Goal: Task Accomplishment & Management: Use online tool/utility

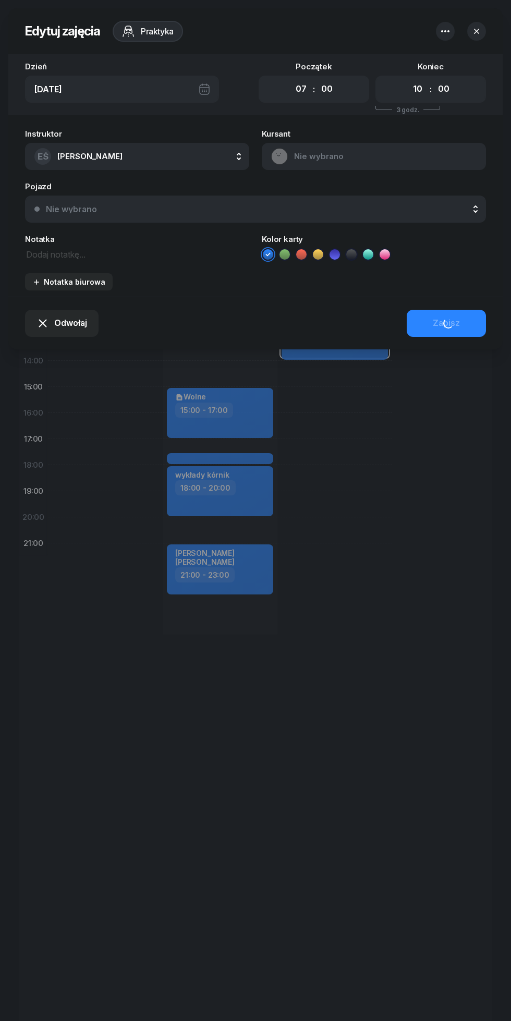
select select "07"
select select "10"
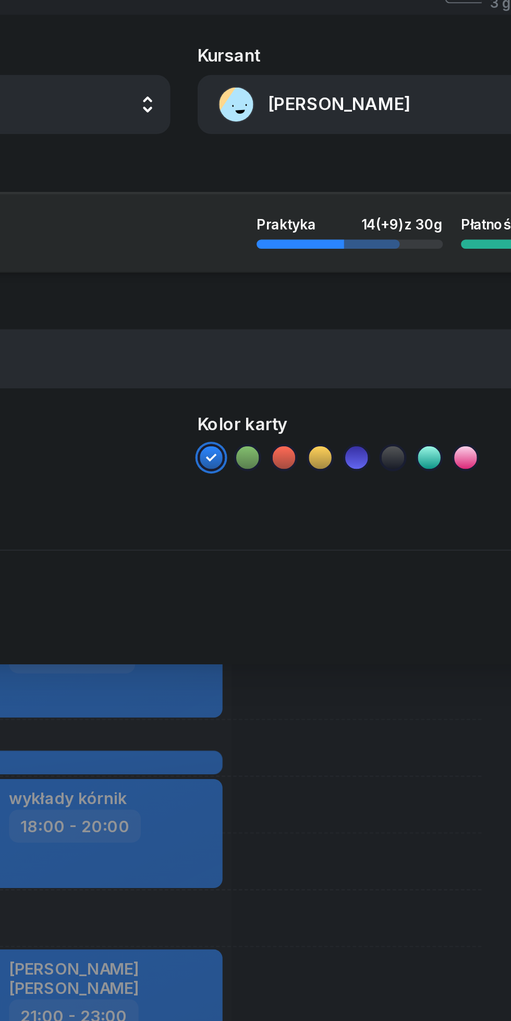
click at [312, 156] on button "[PERSON_NAME]" at bounding box center [374, 156] width 224 height 27
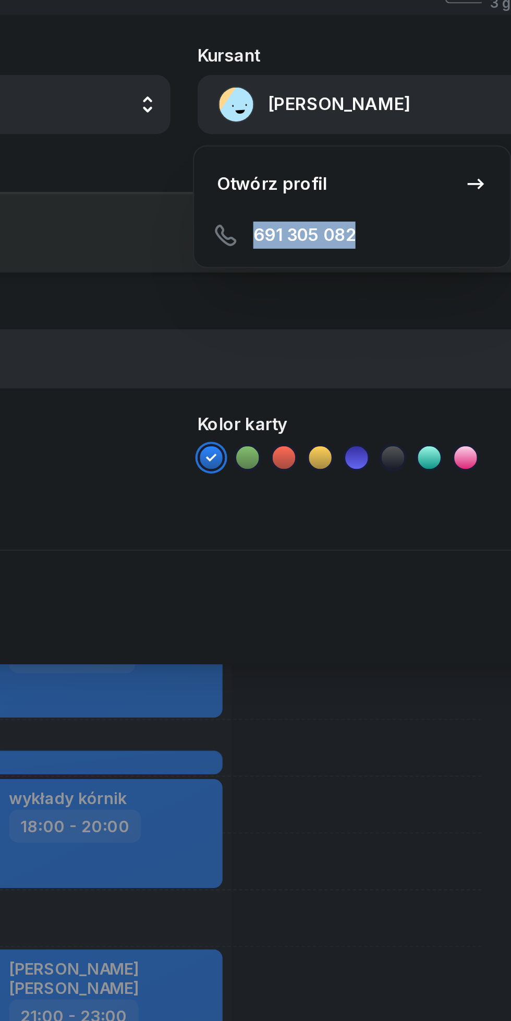
copy span "691 305 082"
click at [346, 512] on div at bounding box center [255, 510] width 511 height 1021
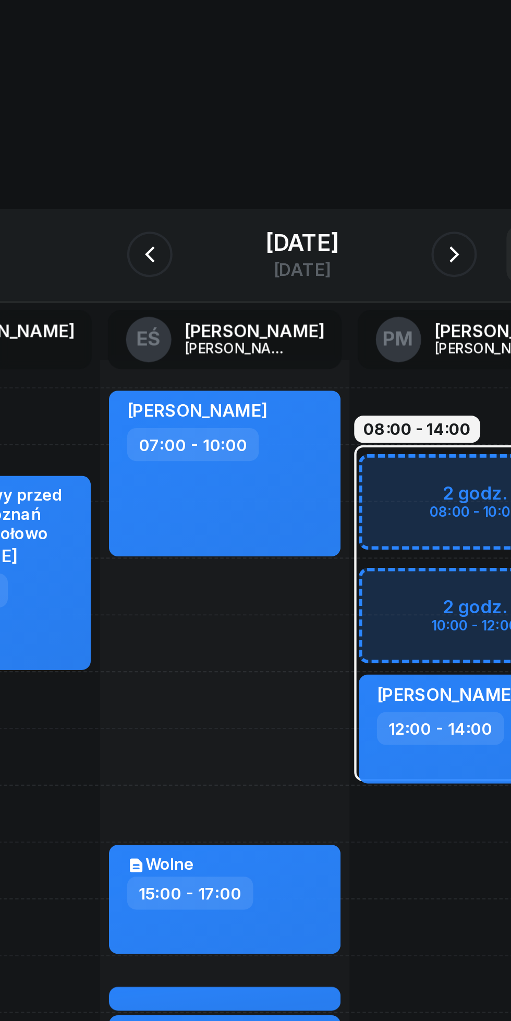
click at [327, 118] on icon "button" at bounding box center [325, 116] width 4 height 7
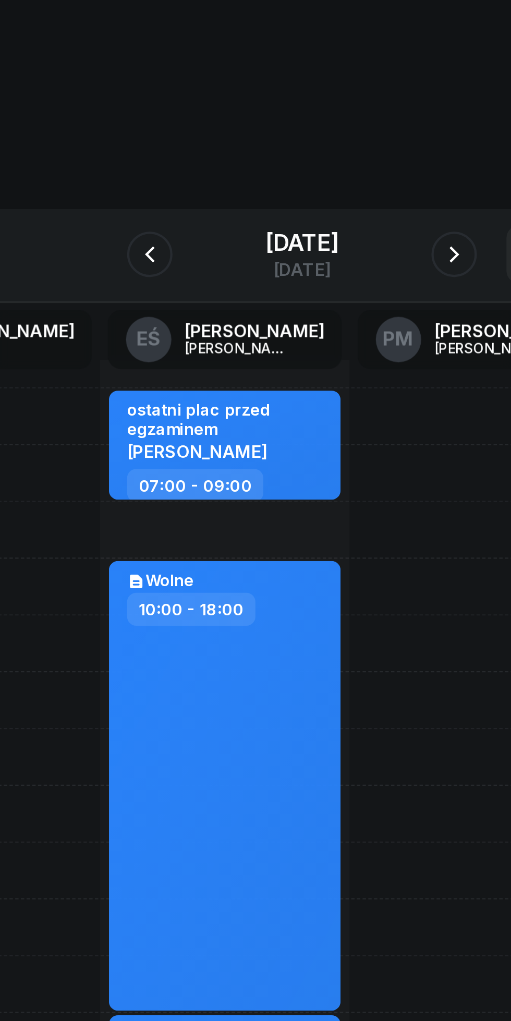
click at [332, 113] on icon "button" at bounding box center [325, 117] width 13 height 13
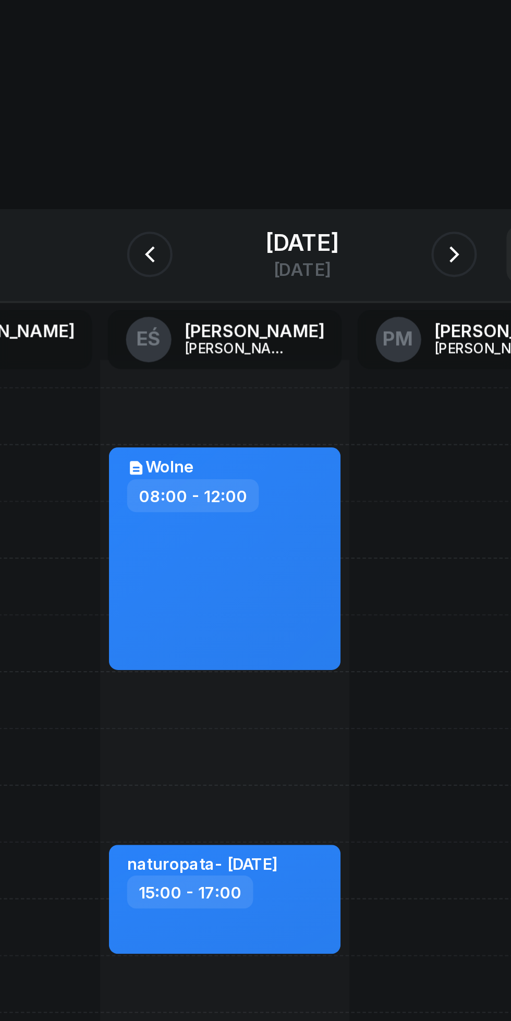
click at [329, 114] on icon "button" at bounding box center [325, 117] width 13 height 13
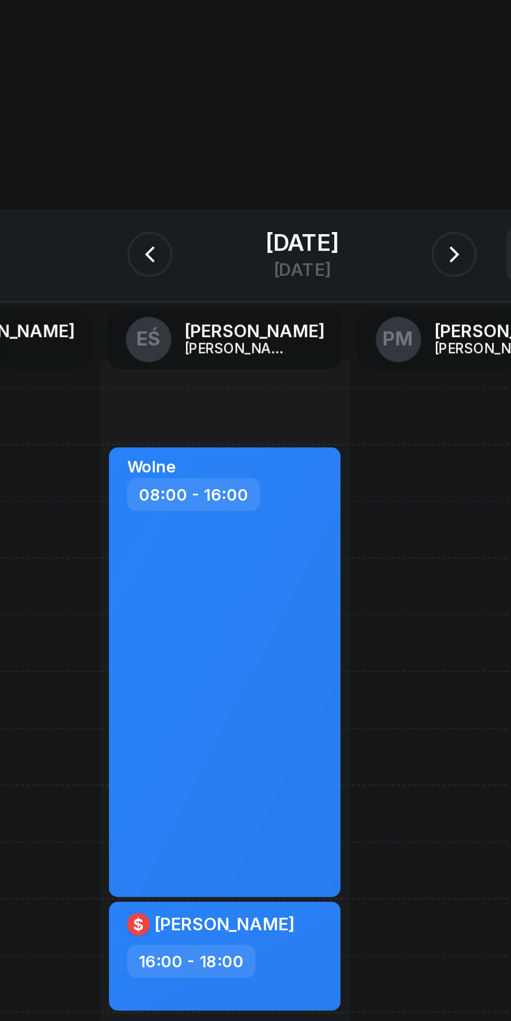
click at [326, 118] on button "button" at bounding box center [325, 116] width 21 height 21
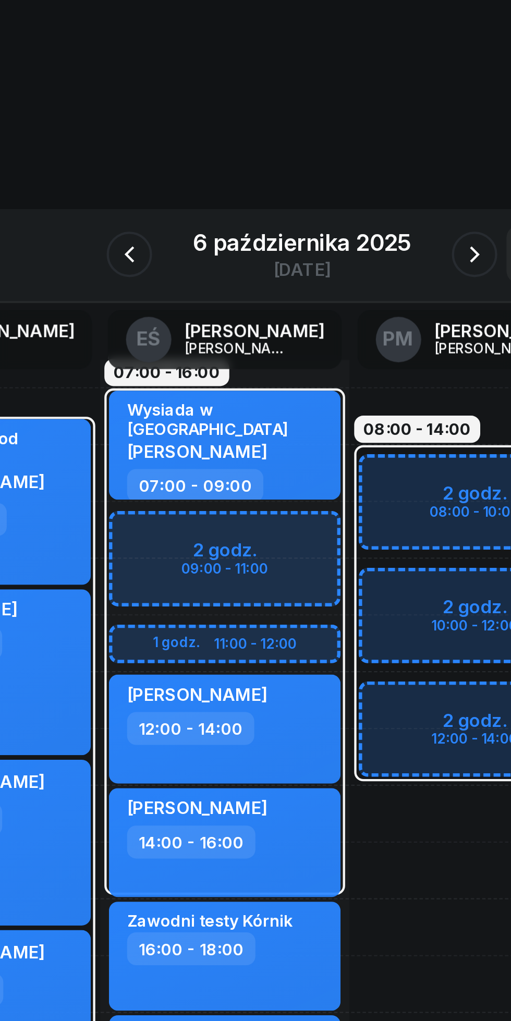
click at [332, 108] on button "button" at bounding box center [334, 116] width 21 height 21
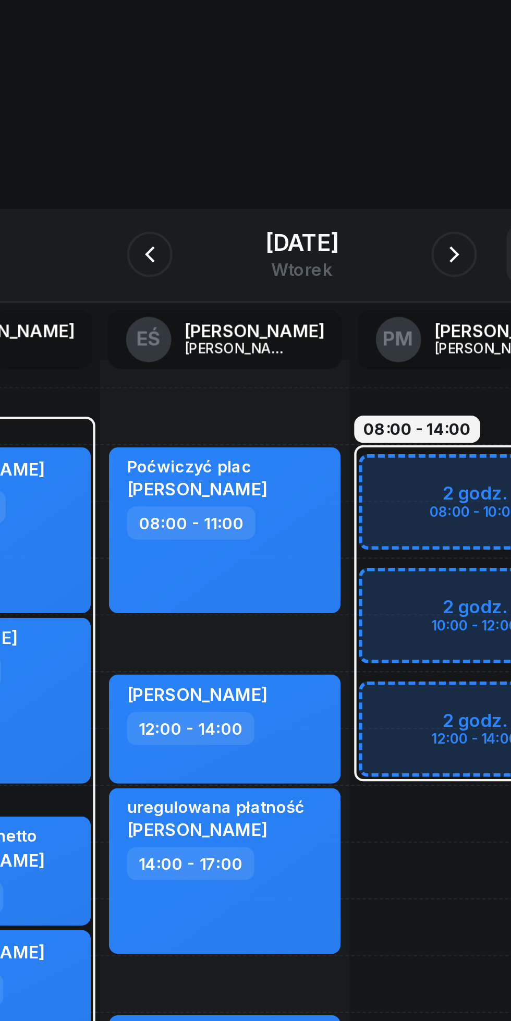
click at [327, 115] on icon "button" at bounding box center [325, 116] width 4 height 7
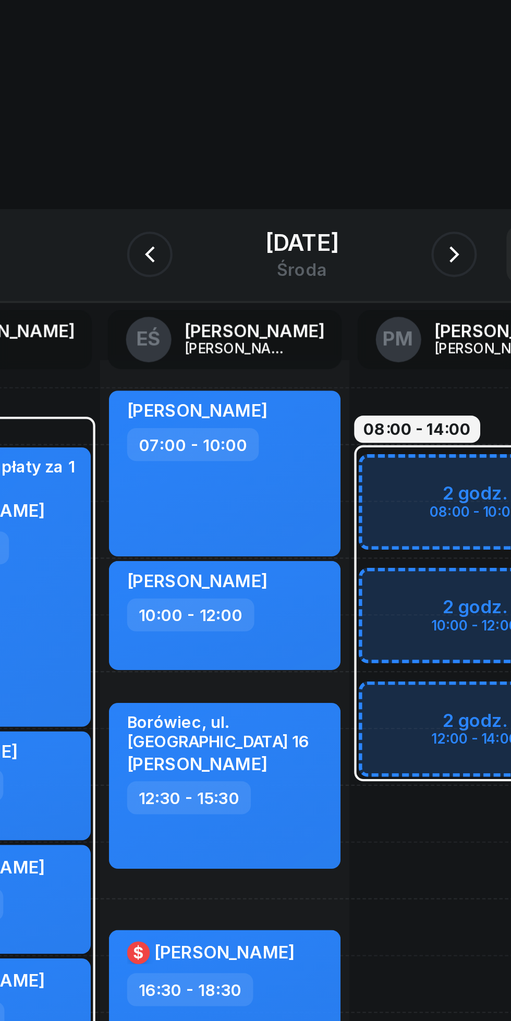
click at [332, 120] on icon "button" at bounding box center [325, 117] width 13 height 13
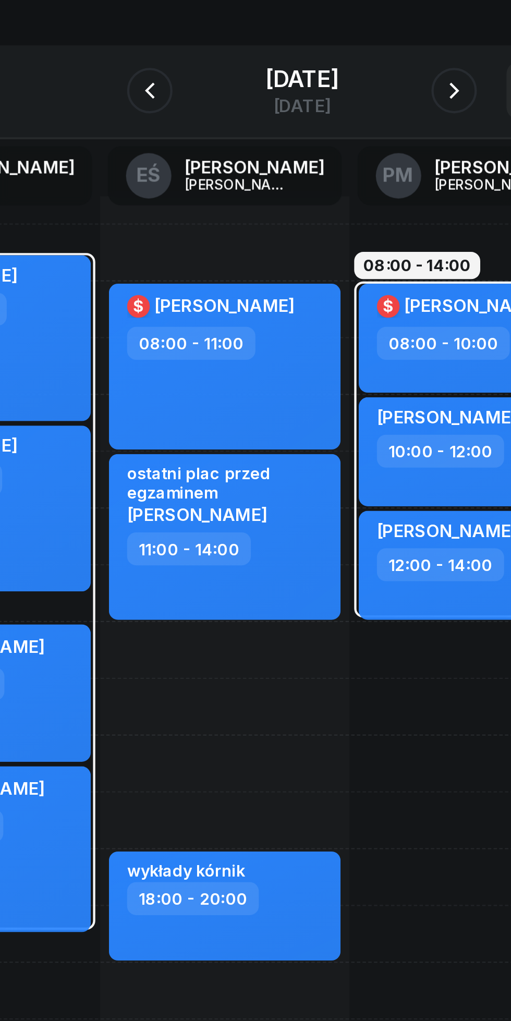
click at [332, 113] on icon "button" at bounding box center [325, 117] width 13 height 13
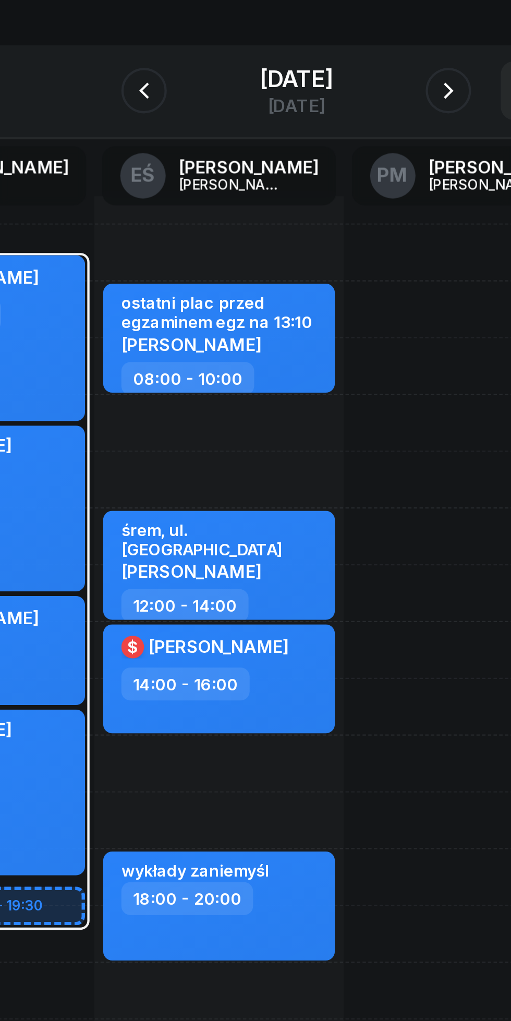
click at [327, 115] on icon "button" at bounding box center [325, 116] width 4 height 7
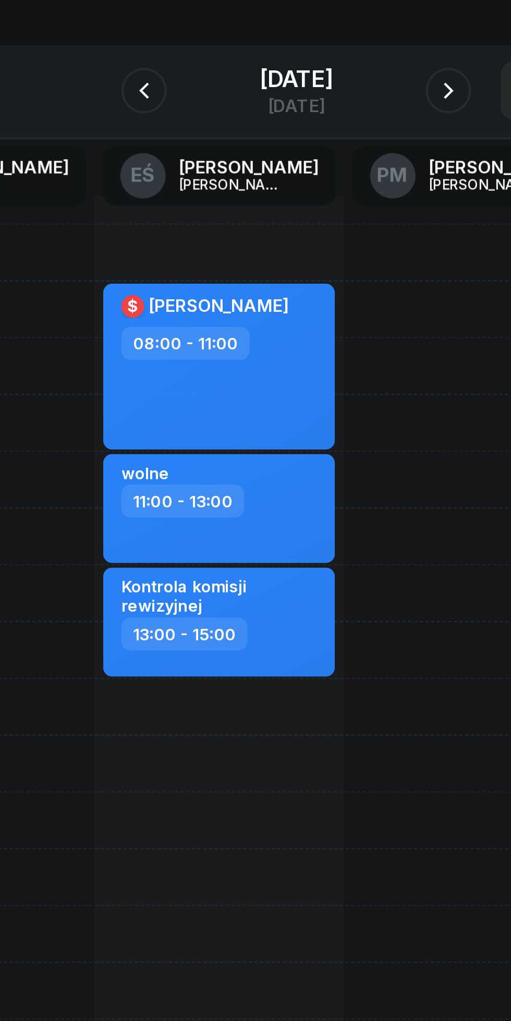
click at [332, 116] on icon "button" at bounding box center [325, 117] width 13 height 13
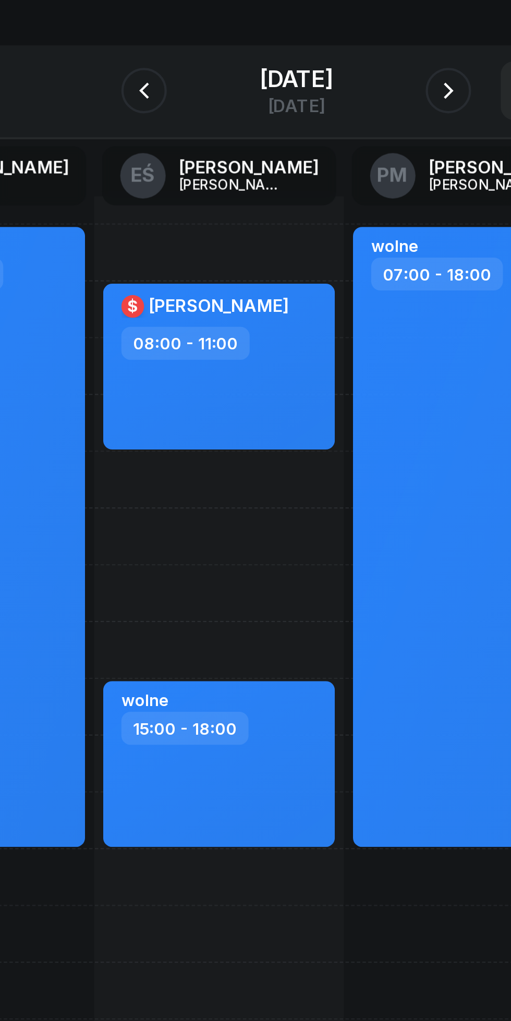
click at [327, 107] on div at bounding box center [325, 116] width 21 height 21
